Goal: Information Seeking & Learning: Learn about a topic

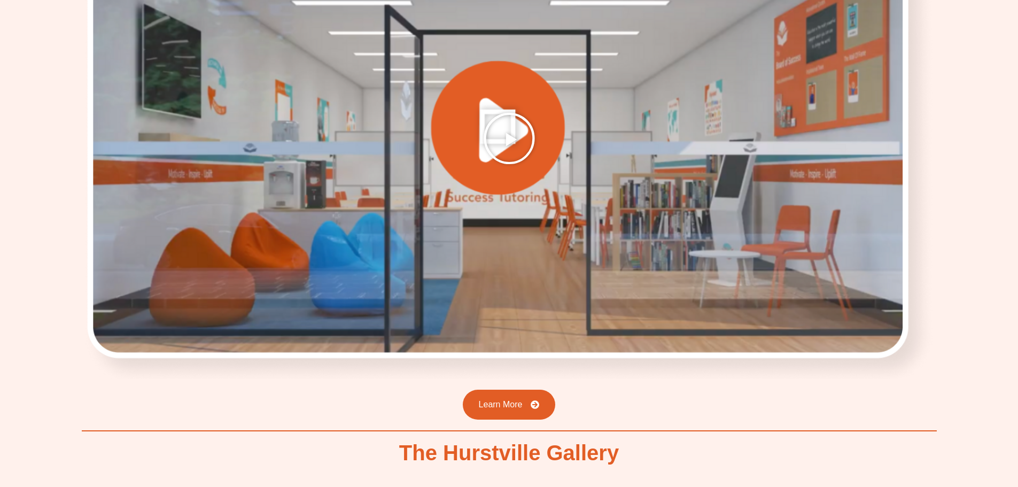
scroll to position [1550, 0]
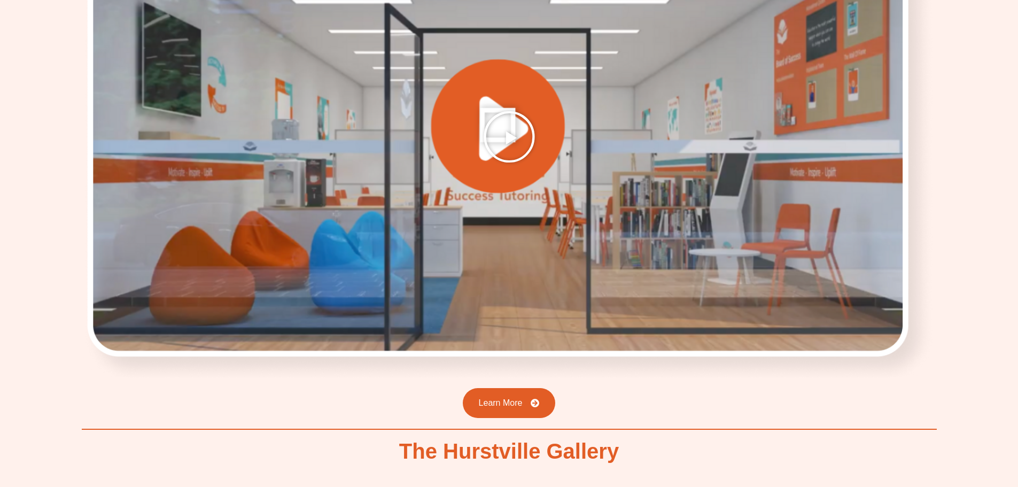
click at [507, 132] on icon "Play Video" at bounding box center [509, 136] width 53 height 53
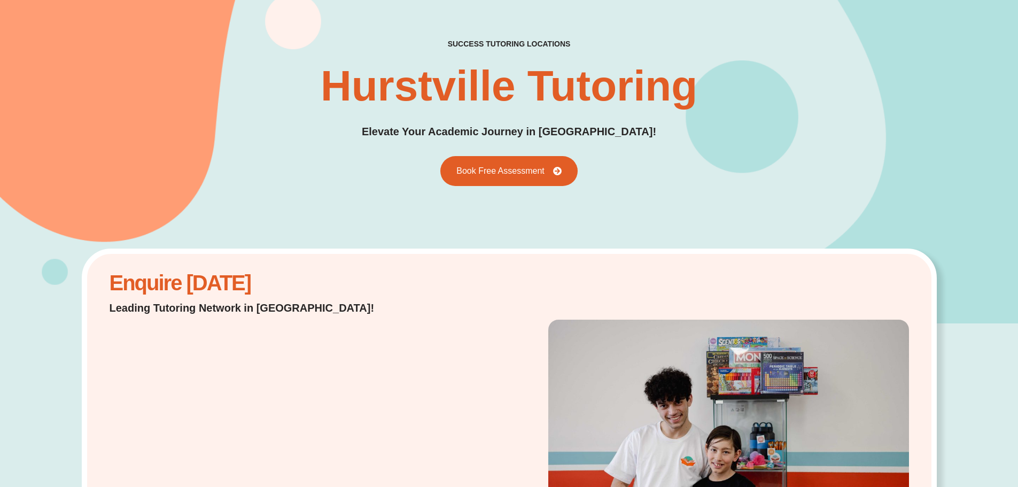
scroll to position [0, 0]
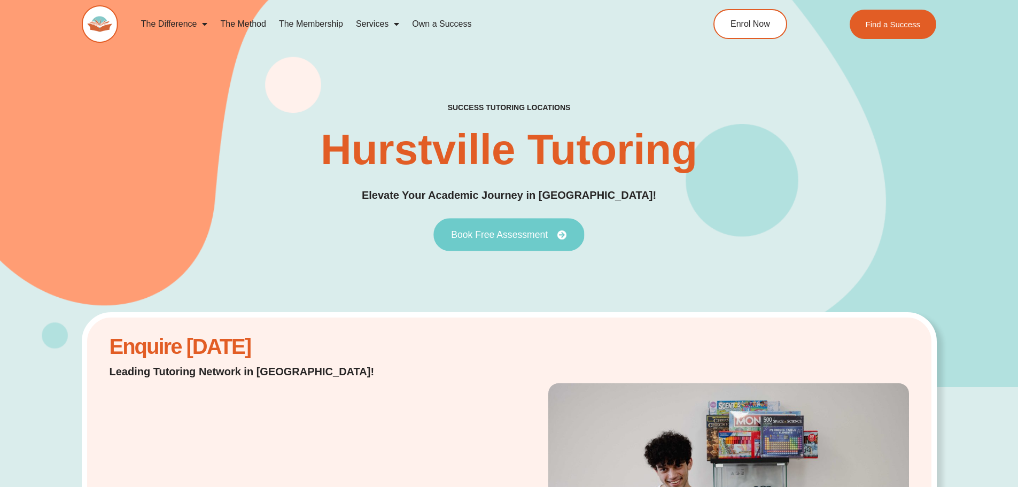
click at [461, 242] on link "Book Free Assessment" at bounding box center [508, 234] width 151 height 33
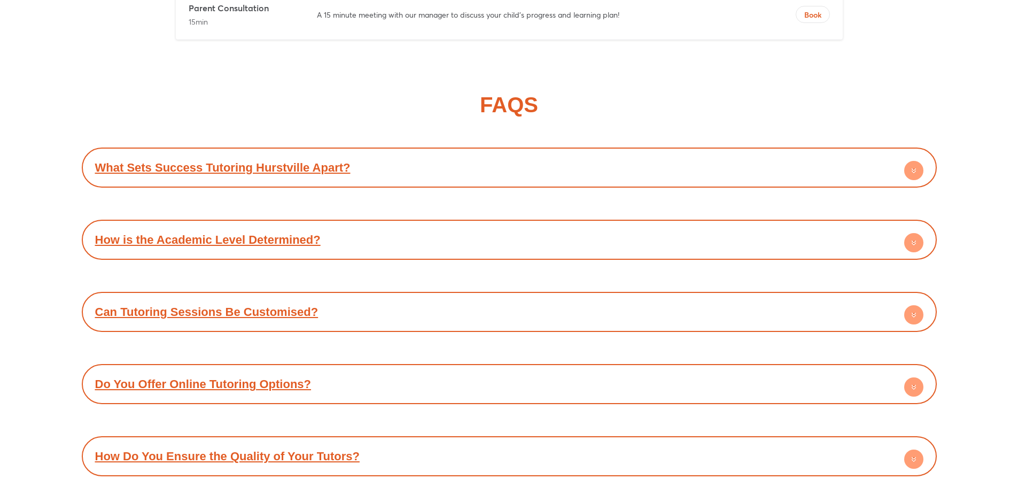
scroll to position [4585, 0]
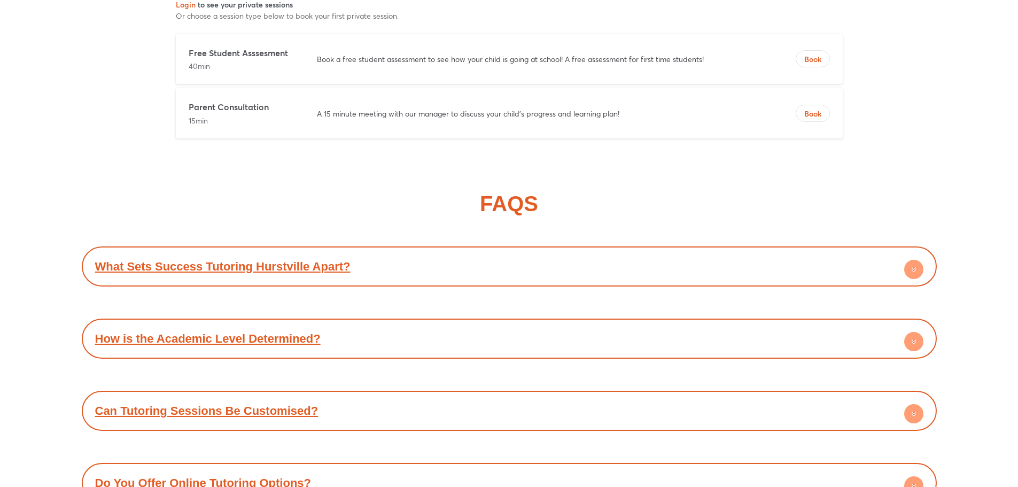
click at [268, 335] on link "How is the Academic Level Determined?" at bounding box center [208, 338] width 226 height 13
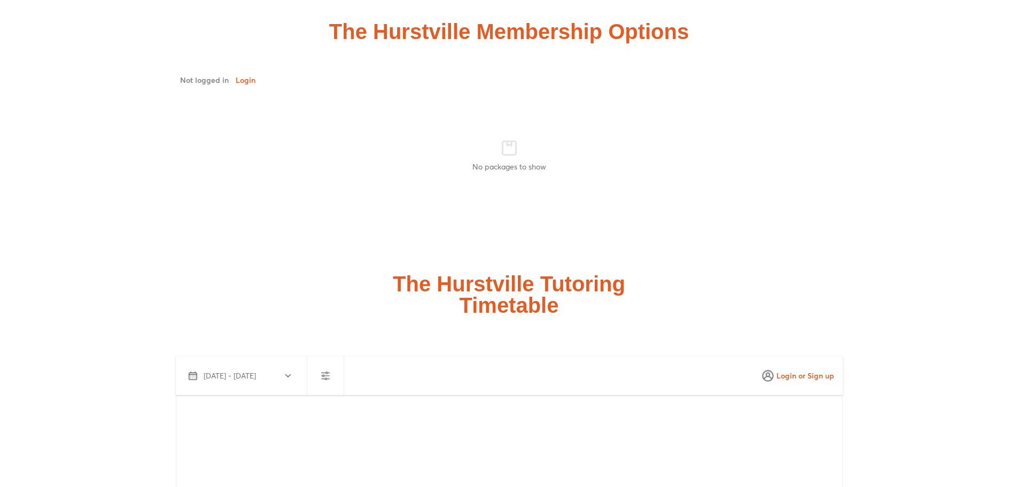
scroll to position [2874, 0]
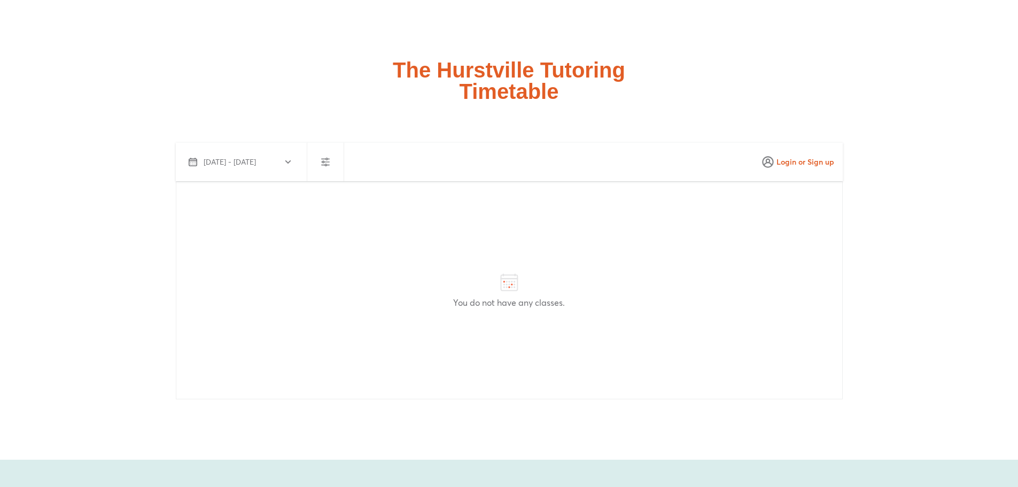
click at [256, 158] on span "[DATE] - [DATE]" at bounding box center [230, 162] width 52 height 11
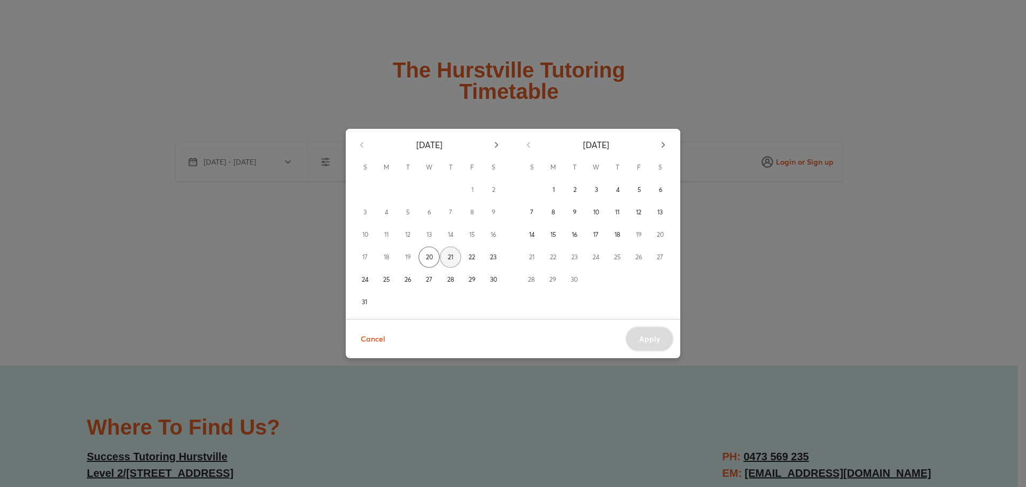
click at [447, 254] on button "21" at bounding box center [450, 256] width 21 height 21
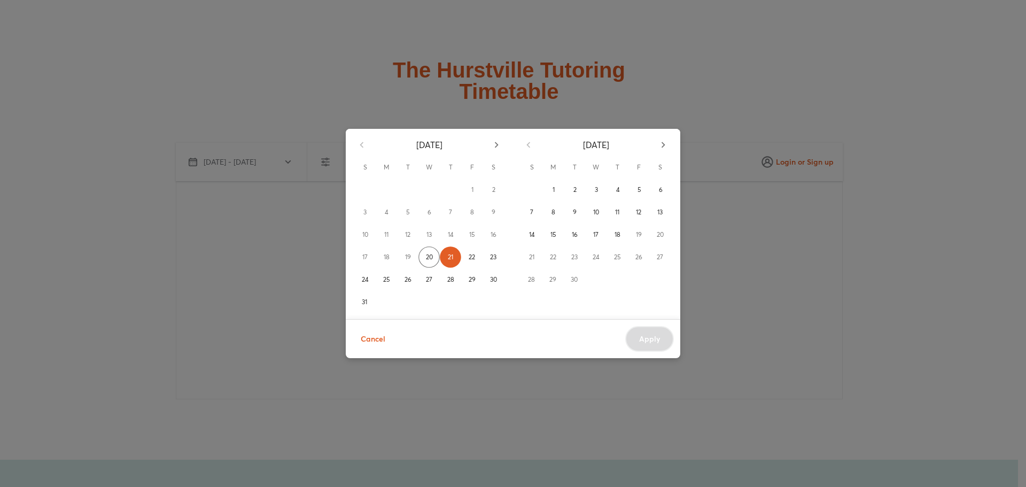
click at [638, 80] on div "[DATE] S M T W T F S 1 2 3 4 5 6 7 8 9 10 11 12 13 14 15 16 17 18 19 20 21 22 2…" at bounding box center [513, 243] width 1026 height 487
click at [378, 339] on span "Cancel" at bounding box center [373, 338] width 25 height 13
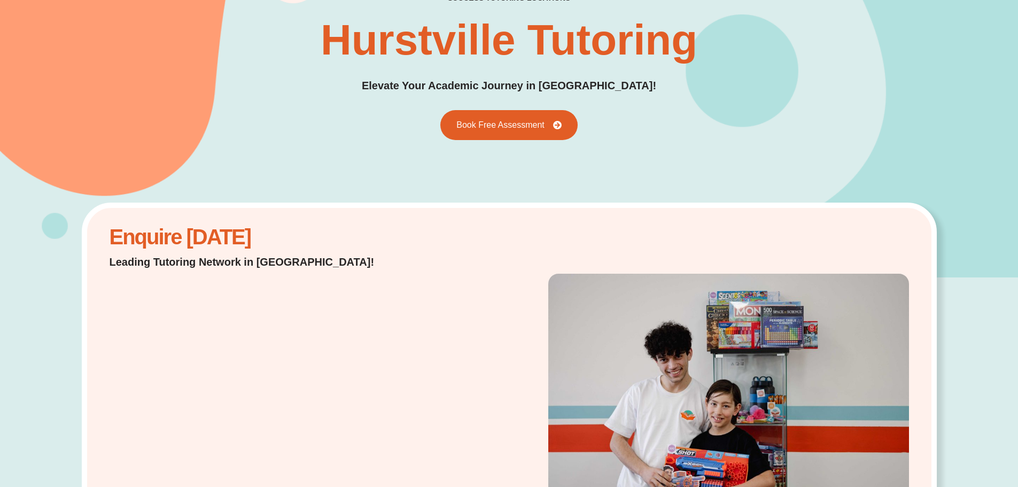
scroll to position [0, 0]
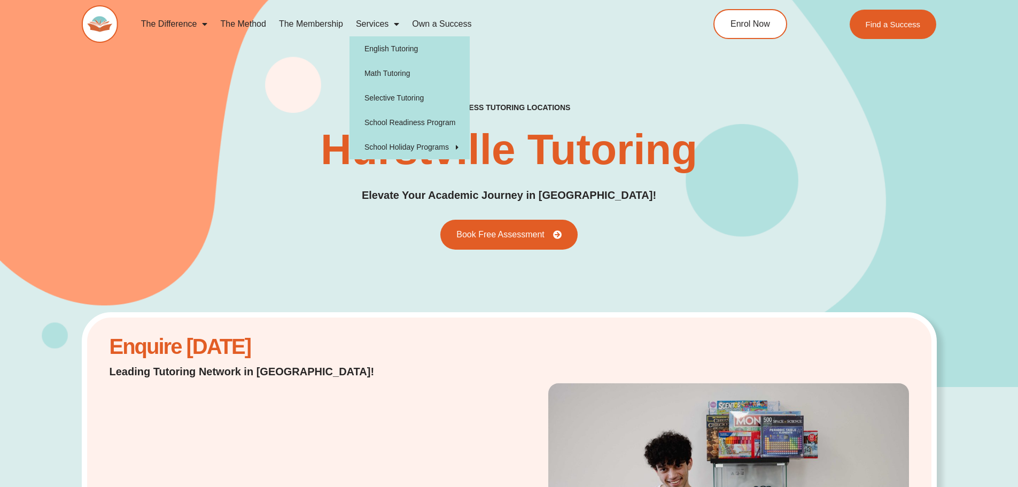
click at [395, 20] on span "Menu" at bounding box center [394, 23] width 11 height 19
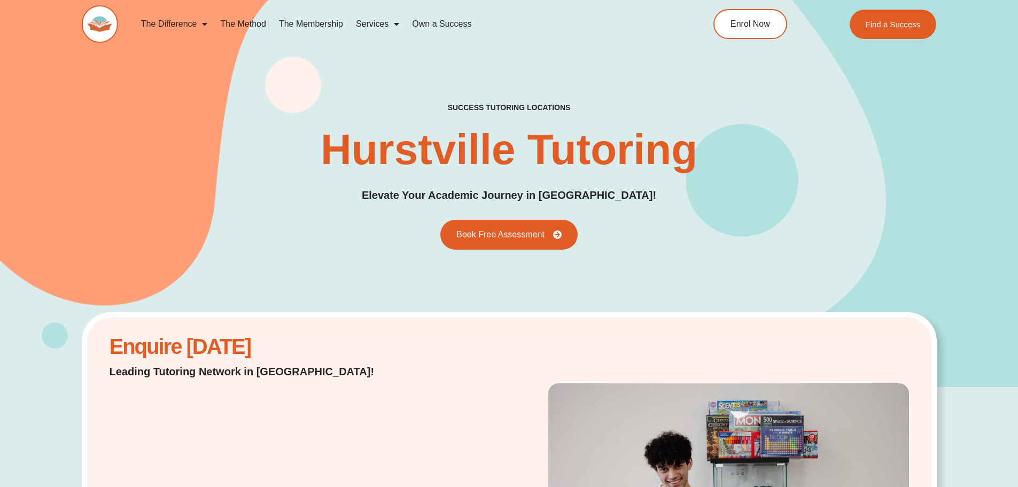
click at [389, 22] on span "Menu" at bounding box center [394, 23] width 11 height 19
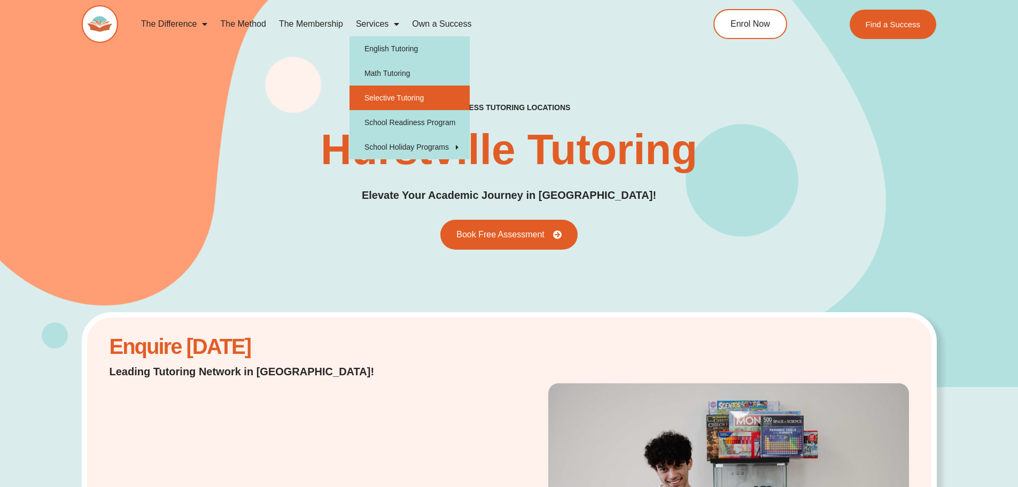
click at [389, 100] on link "Selective Tutoring" at bounding box center [410, 98] width 120 height 25
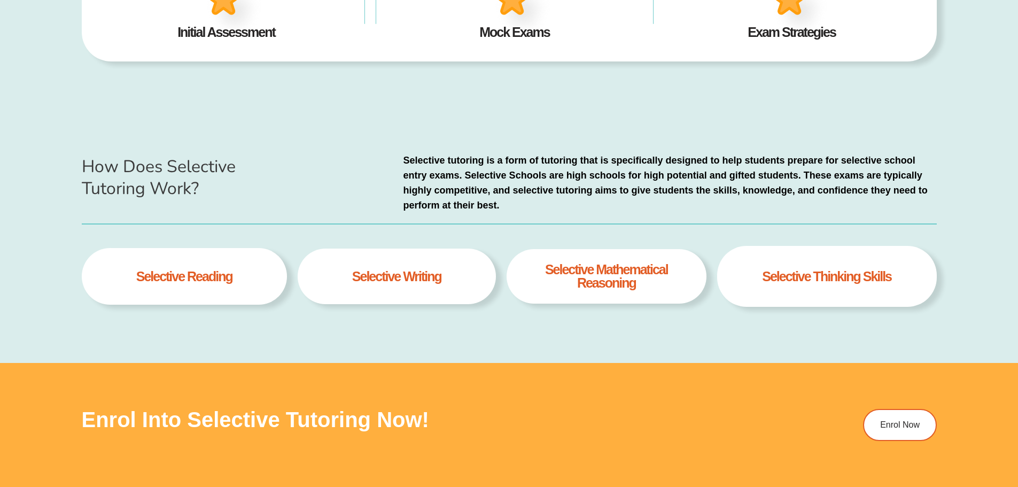
scroll to position [534, 0]
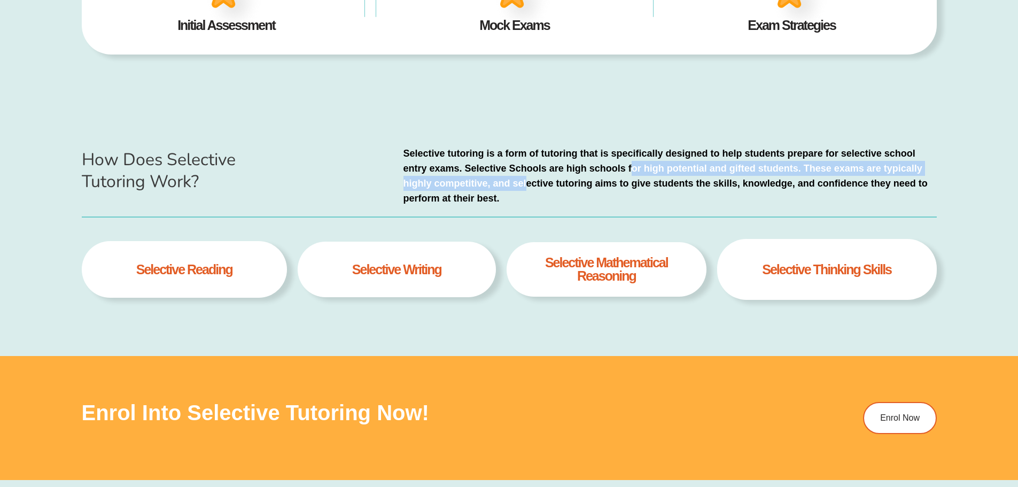
drag, startPoint x: 528, startPoint y: 181, endPoint x: 633, endPoint y: 175, distance: 106.0
click at [633, 175] on p "Selective tutoring is a form of tutoring that is specifically designed to help …" at bounding box center [670, 176] width 533 height 60
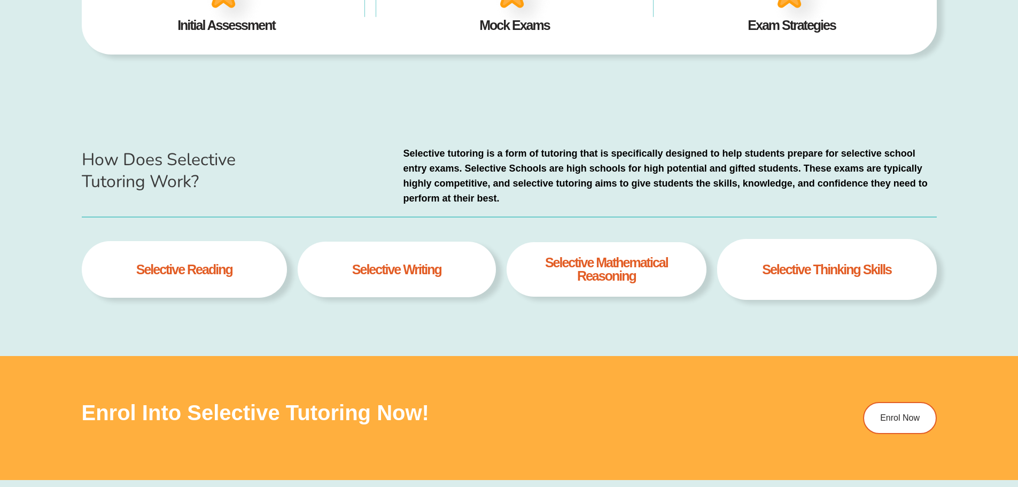
click at [639, 204] on p "Selective tutoring is a form of tutoring that is specifically designed to help …" at bounding box center [670, 176] width 533 height 60
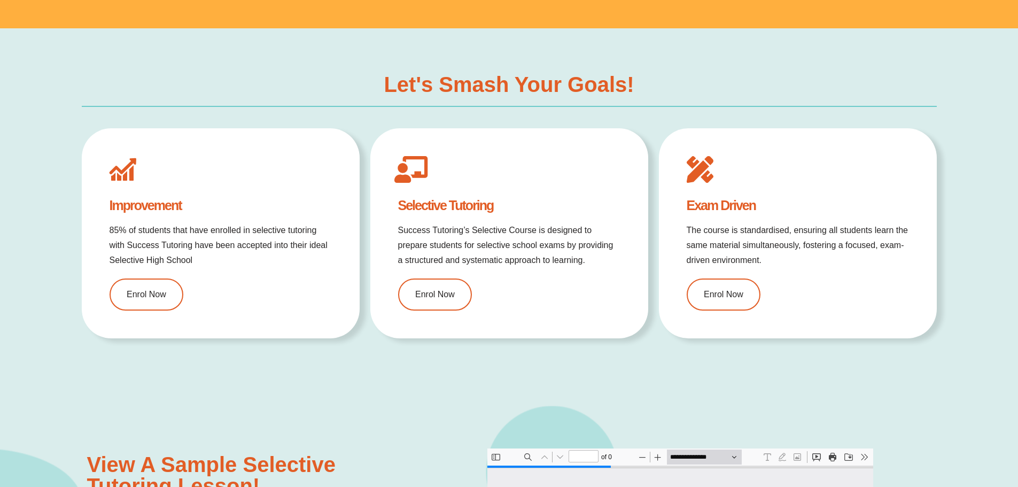
scroll to position [1229, 0]
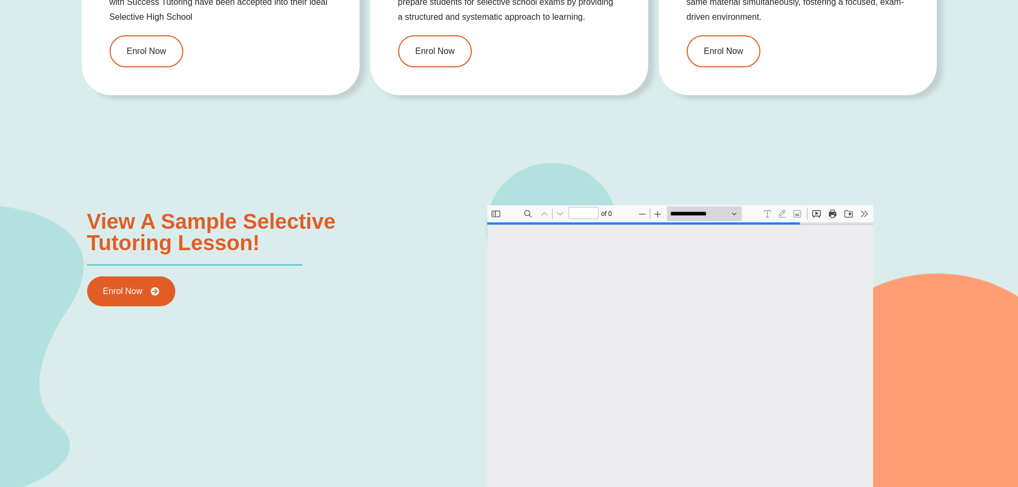
type input "*"
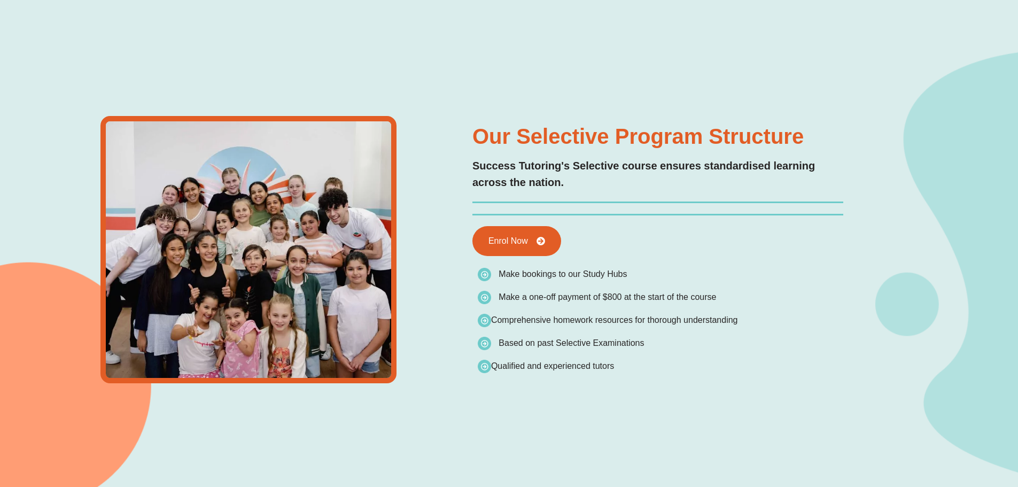
scroll to position [0, 0]
type input "*"
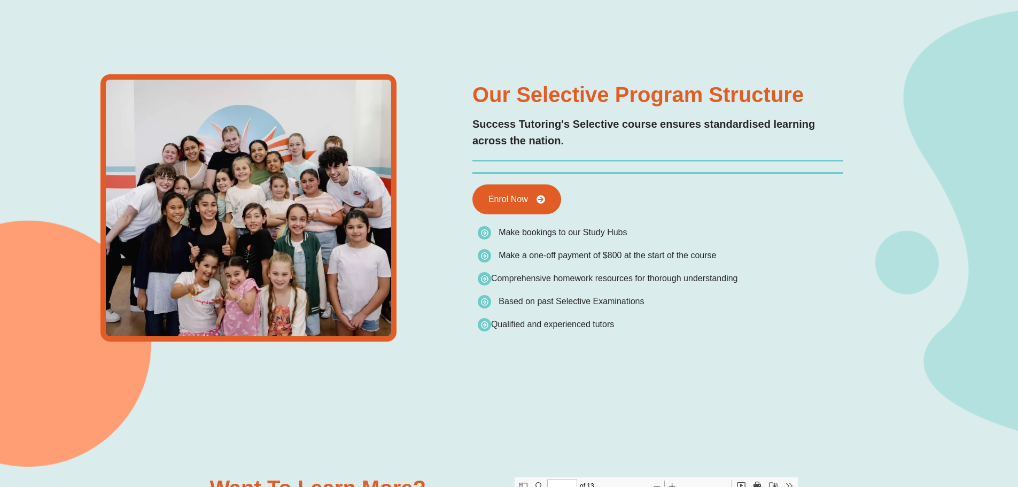
scroll to position [2245, 0]
